Goal: Task Accomplishment & Management: Complete application form

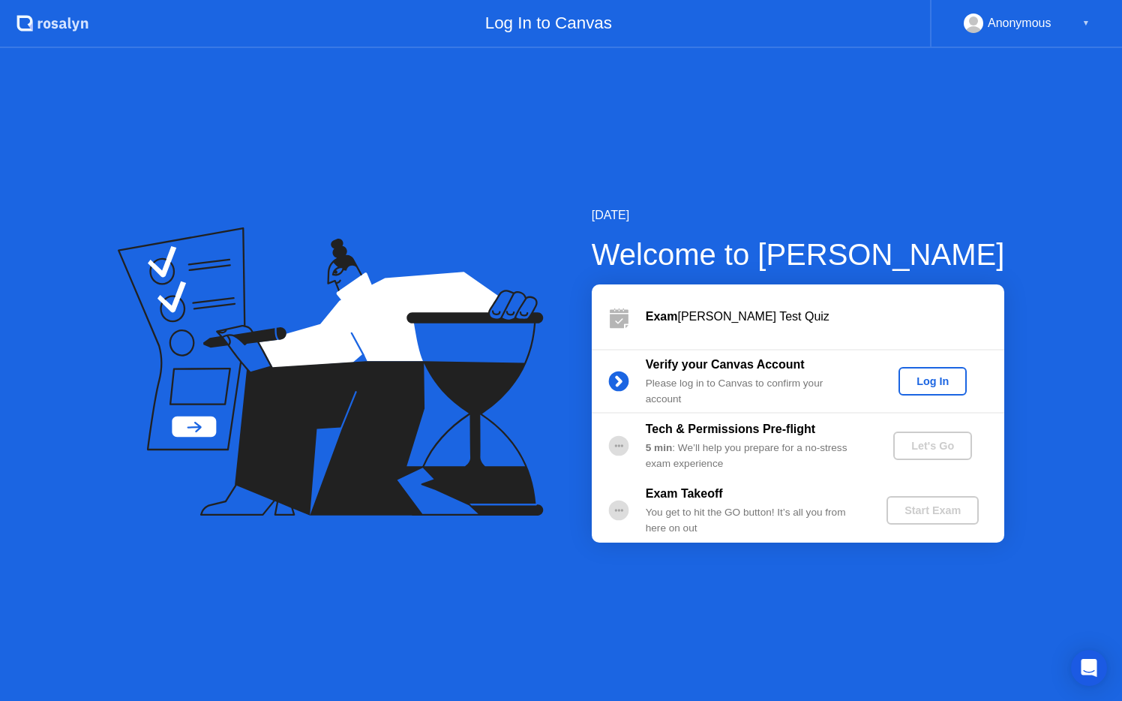
click at [943, 378] on div "Log In" at bounding box center [933, 381] width 56 height 12
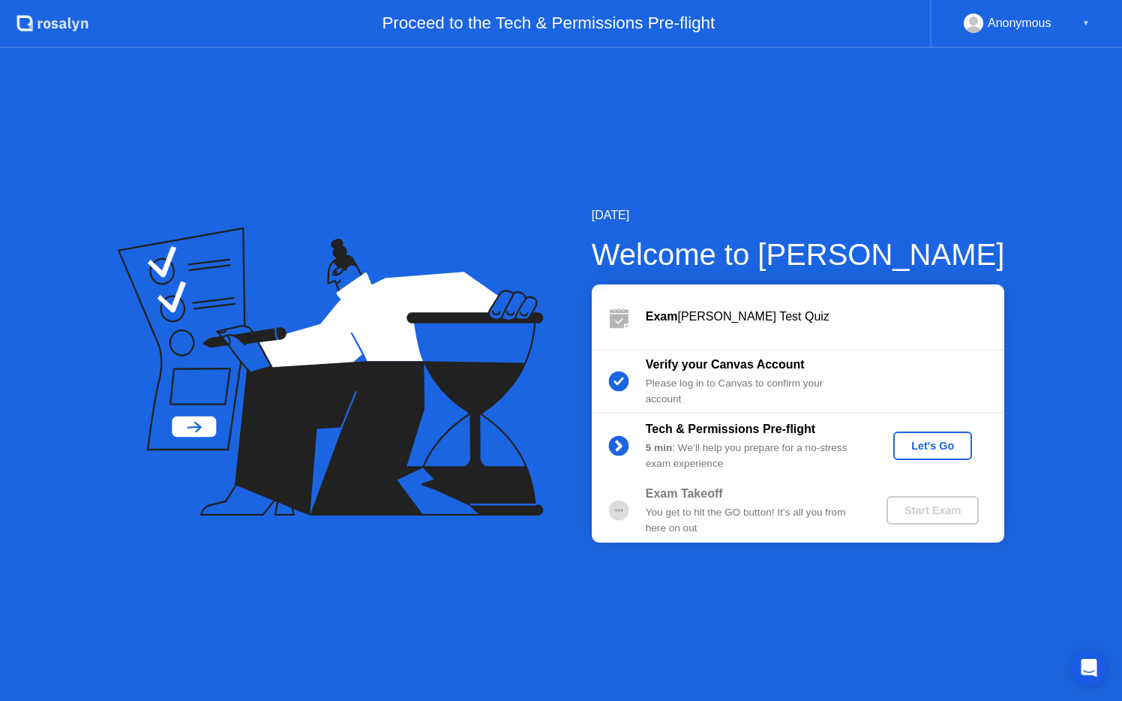
click at [920, 440] on div "Let's Go" at bounding box center [932, 446] width 67 height 12
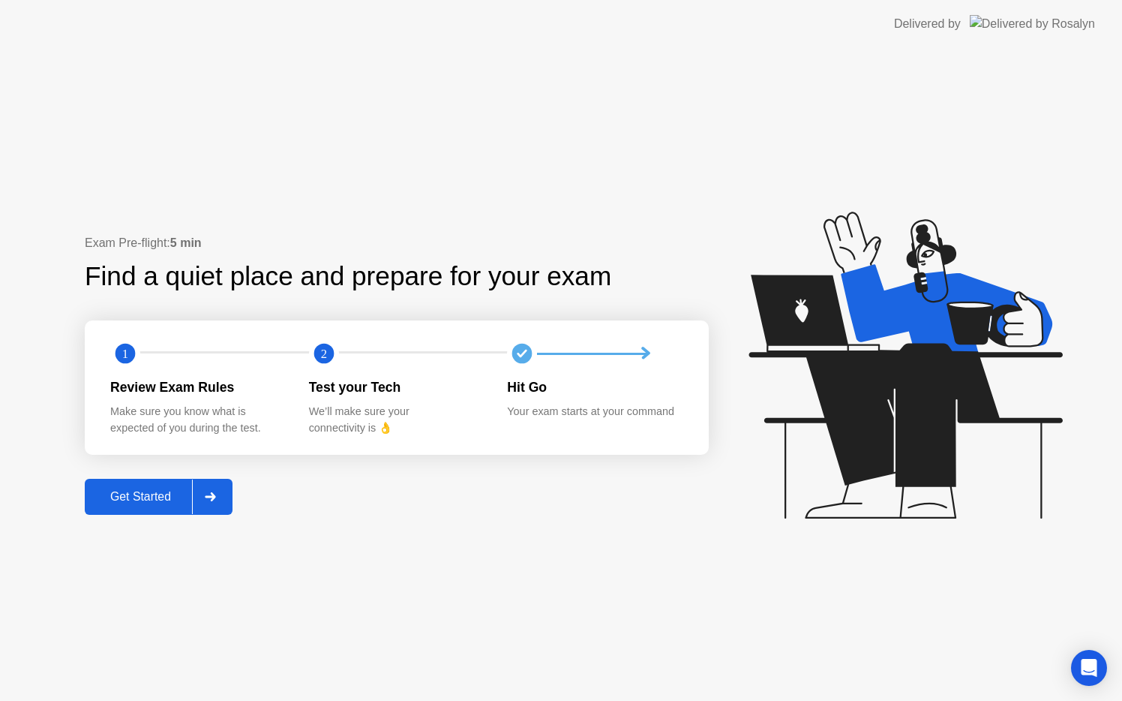
click at [228, 496] on div at bounding box center [210, 496] width 36 height 35
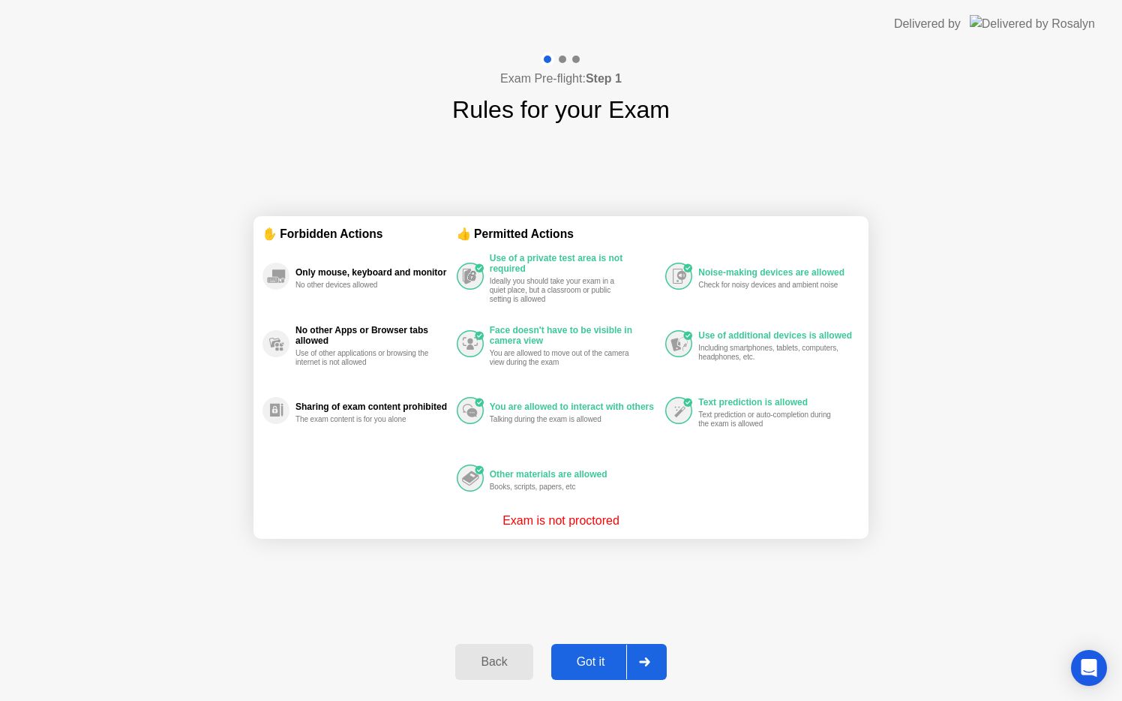
click at [650, 662] on icon at bounding box center [644, 661] width 11 height 9
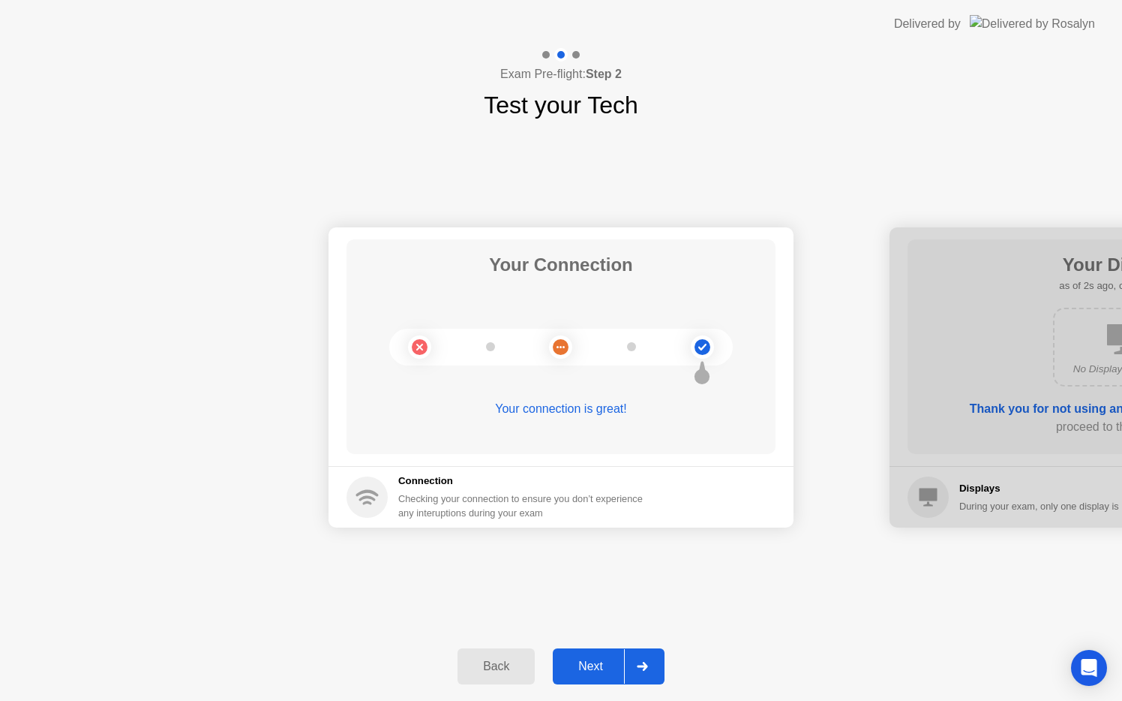
click at [650, 662] on div at bounding box center [642, 666] width 36 height 35
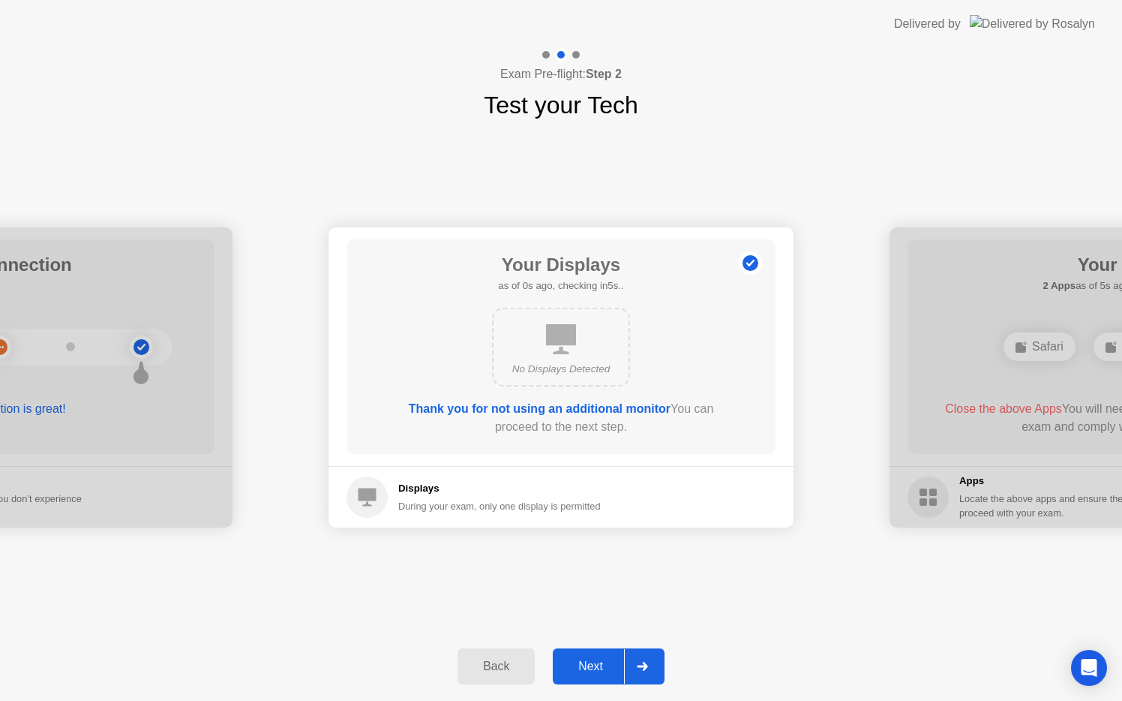
click at [650, 662] on div at bounding box center [642, 666] width 36 height 35
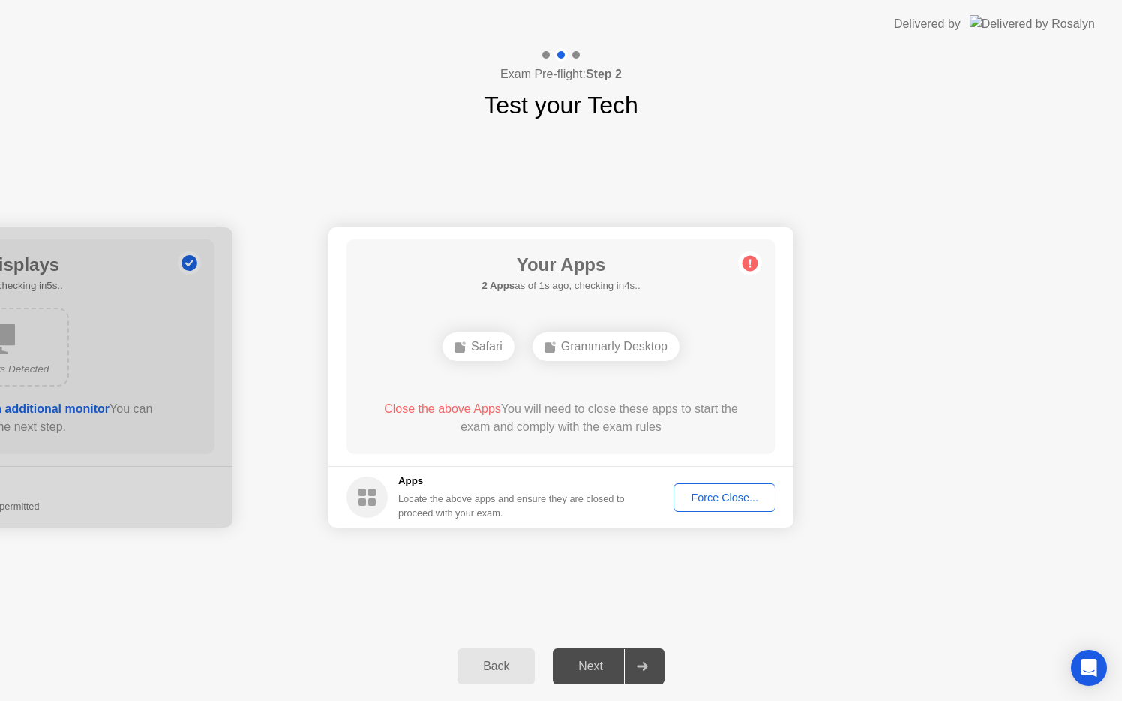
click at [719, 494] on div "Force Close..." at bounding box center [725, 497] width 92 height 12
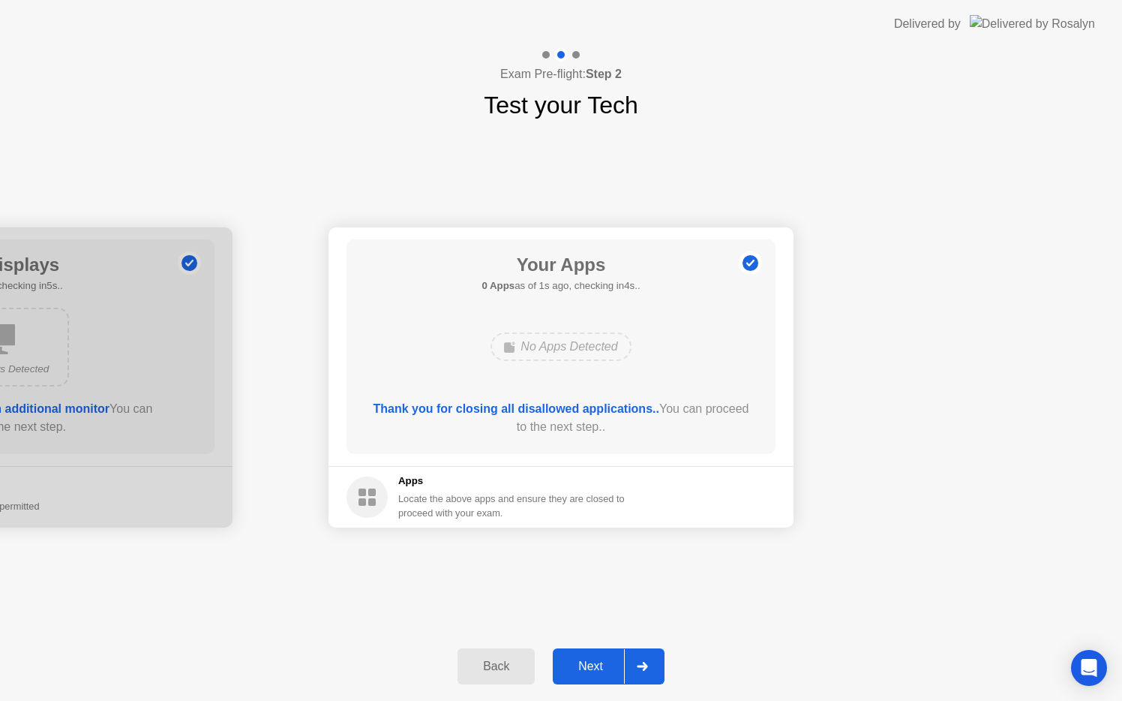
click at [660, 665] on div at bounding box center [642, 666] width 36 height 35
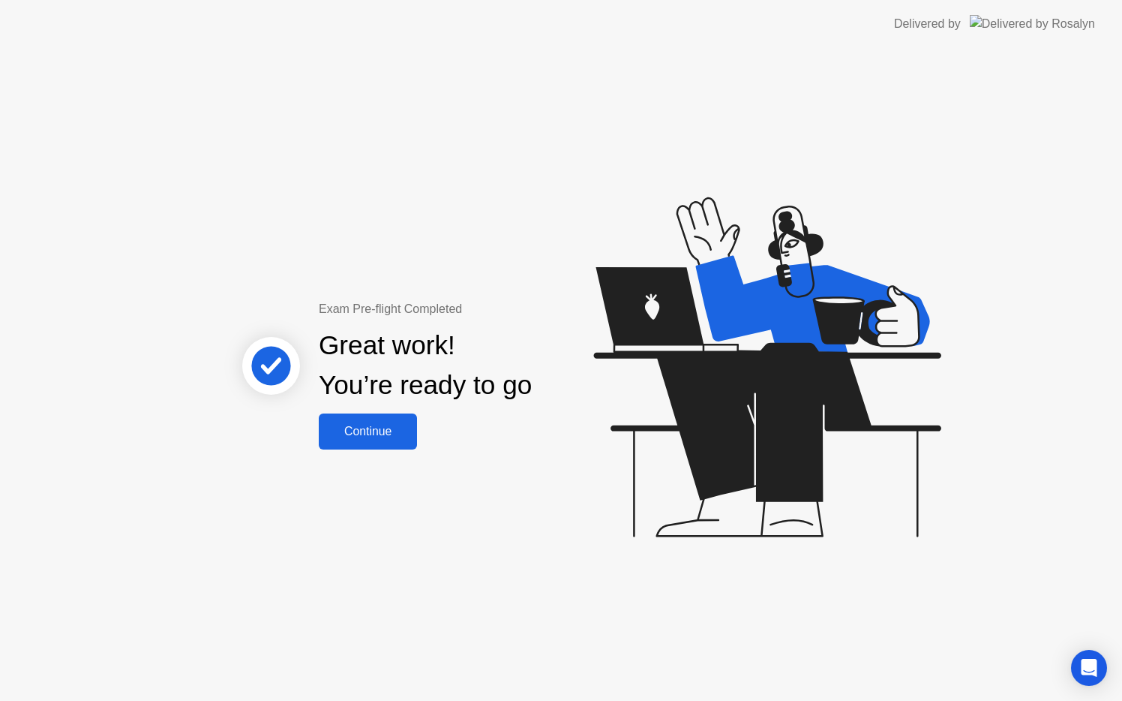
click at [395, 425] on div "Continue" at bounding box center [367, 432] width 89 height 14
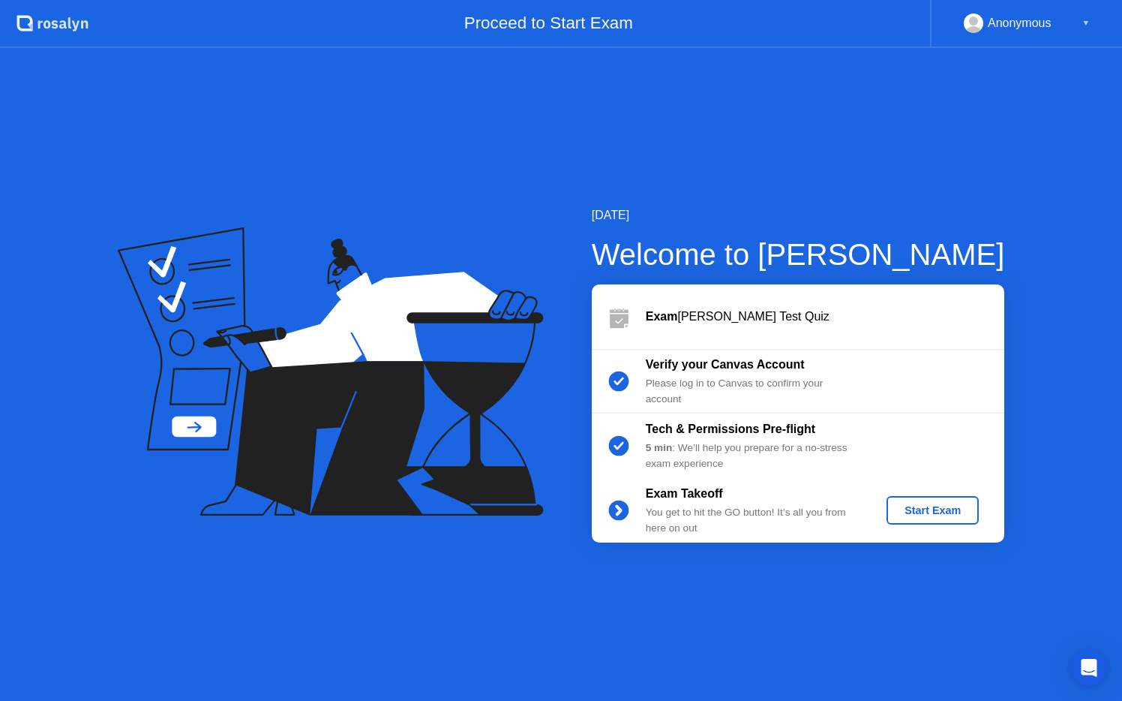
click at [912, 512] on div "Start Exam" at bounding box center [933, 510] width 80 height 12
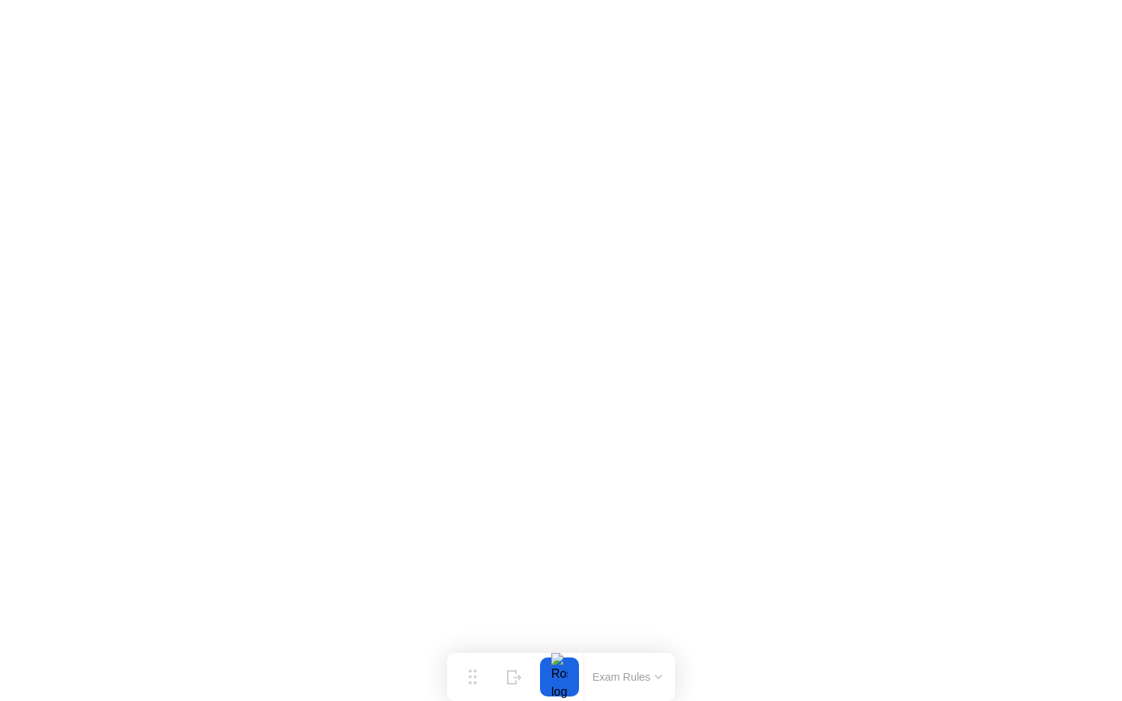
click at [657, 671] on button "Exam Rules" at bounding box center [628, 677] width 80 height 14
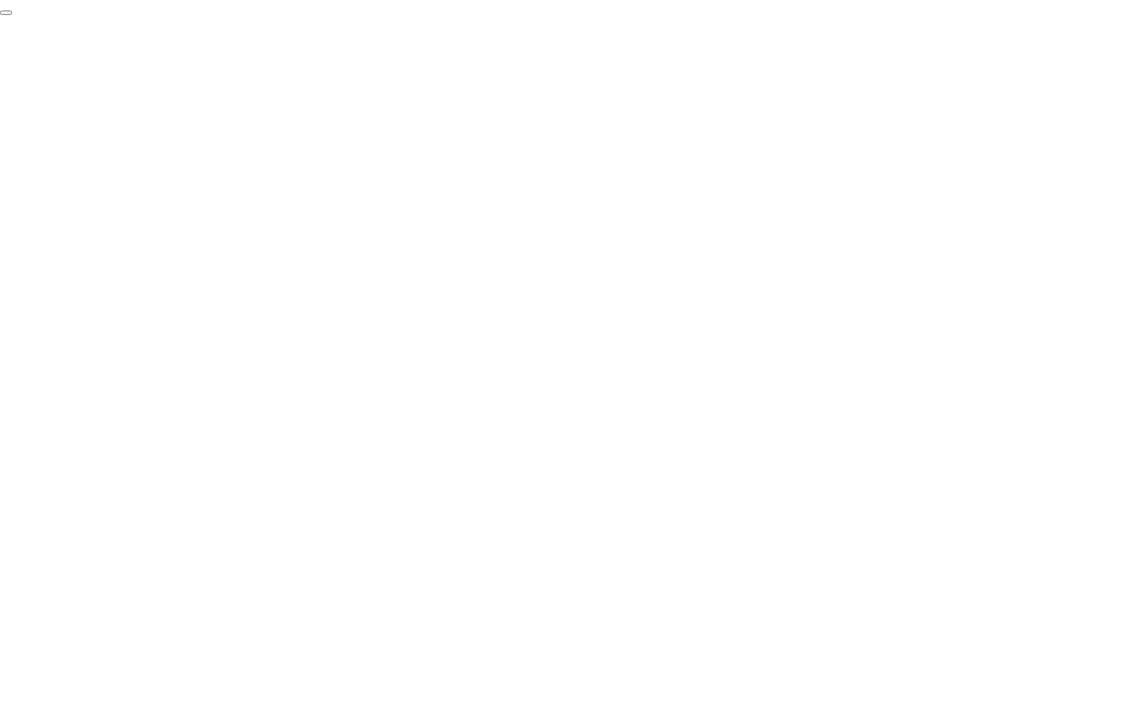
click div "End Proctoring Session"
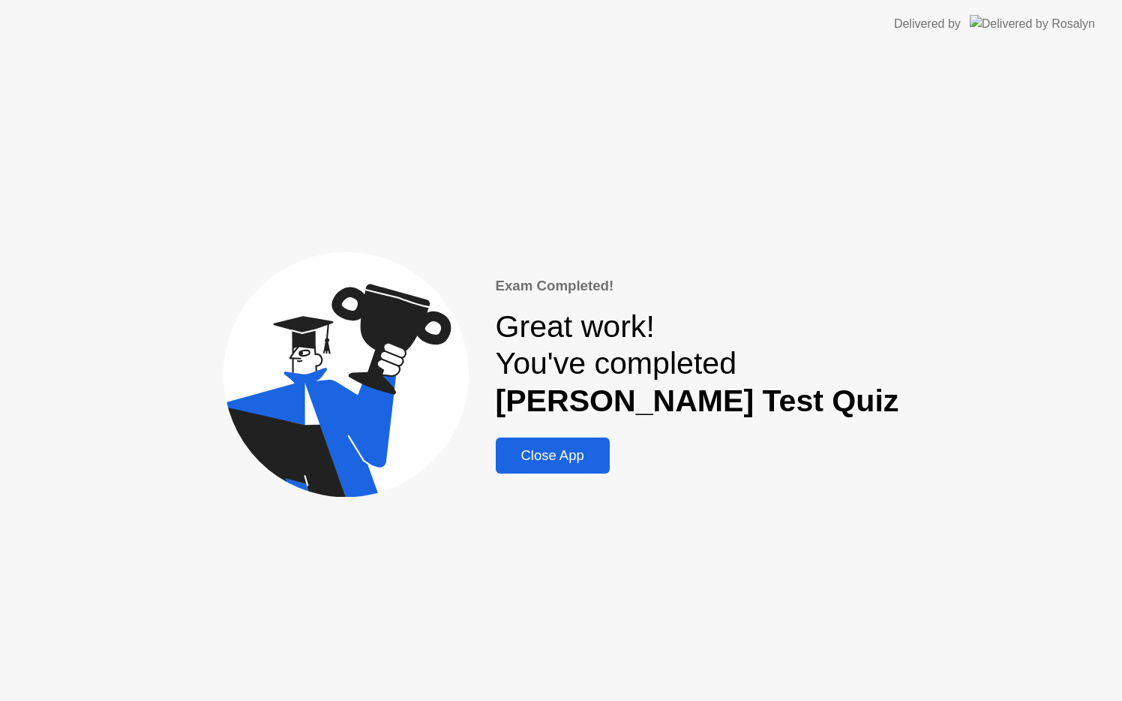
click at [605, 457] on div "Close App" at bounding box center [552, 455] width 105 height 17
